Goal: Check status: Check status

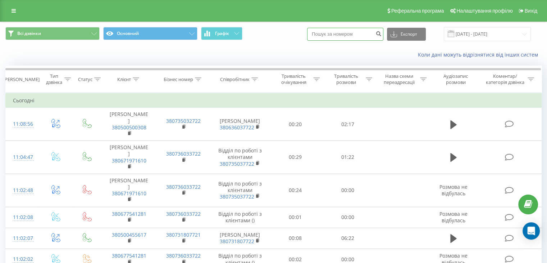
click at [336, 33] on input at bounding box center [345, 34] width 76 height 13
paste input "380954682241"
type input "380954682241"
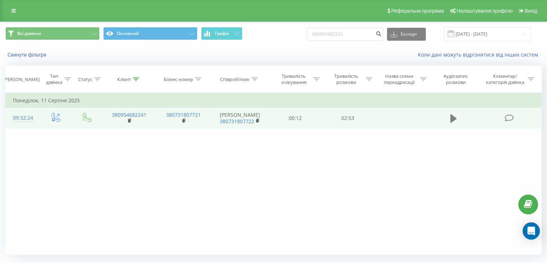
click at [451, 117] on icon at bounding box center [454, 118] width 6 height 9
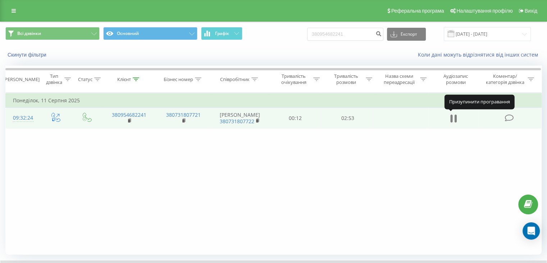
click at [452, 118] on icon at bounding box center [452, 118] width 2 height 8
click at [452, 118] on icon at bounding box center [454, 118] width 6 height 9
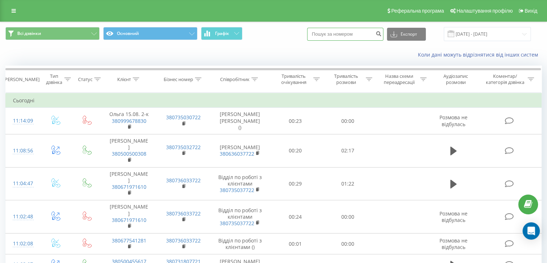
click at [346, 35] on input at bounding box center [345, 34] width 76 height 13
paste input "380665238552"
type input "380665238552"
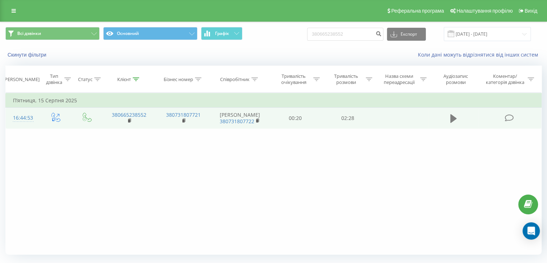
click at [453, 115] on icon at bounding box center [454, 118] width 6 height 10
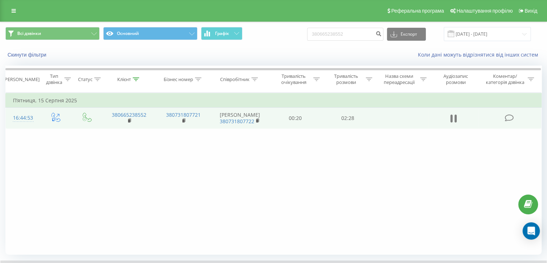
click at [452, 121] on icon at bounding box center [452, 118] width 2 height 8
click at [452, 121] on icon at bounding box center [454, 118] width 6 height 9
click at [458, 119] on button at bounding box center [453, 118] width 11 height 11
click at [455, 118] on icon at bounding box center [454, 118] width 6 height 9
click at [451, 116] on icon at bounding box center [452, 118] width 2 height 8
